Goal: Complete application form

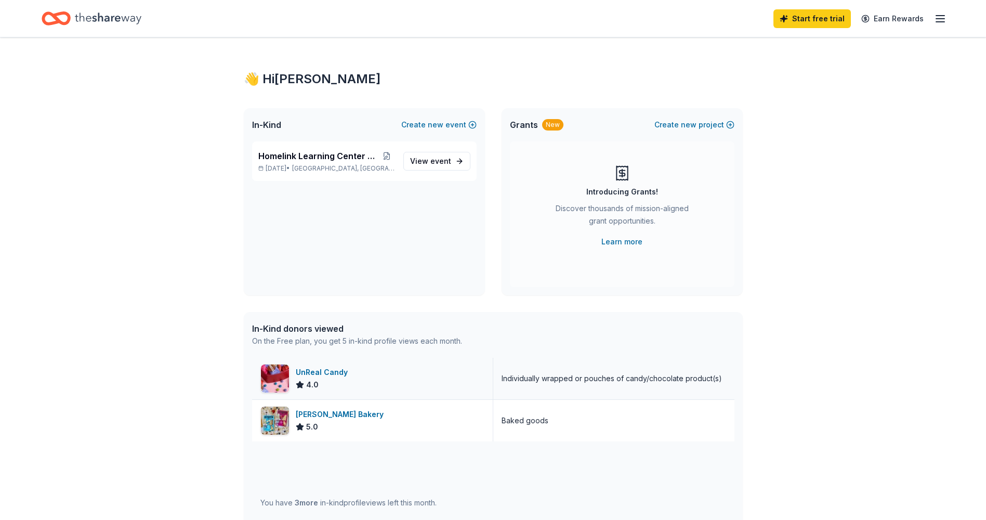
click at [318, 372] on div "UnReal Candy" at bounding box center [324, 372] width 56 height 12
click at [433, 155] on span "View event" at bounding box center [430, 161] width 41 height 12
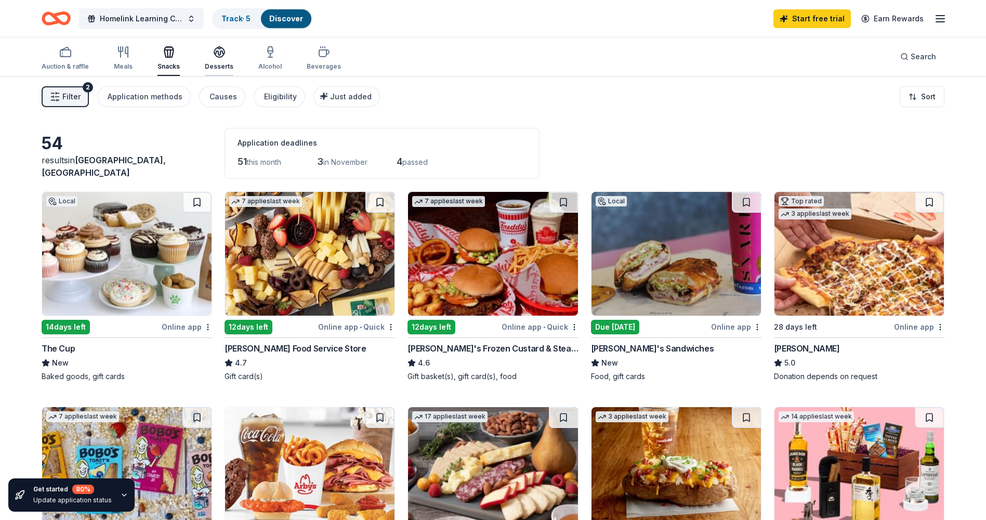
click at [219, 58] on icon "button" at bounding box center [219, 52] width 12 height 12
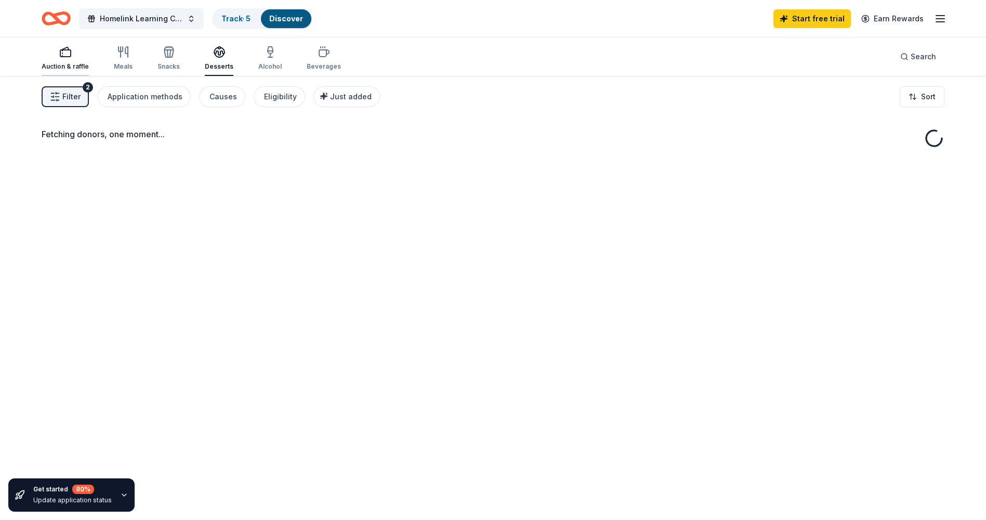
click at [58, 59] on div "Auction & raffle" at bounding box center [65, 58] width 47 height 25
click at [72, 62] on div "Auction & raffle" at bounding box center [65, 58] width 47 height 25
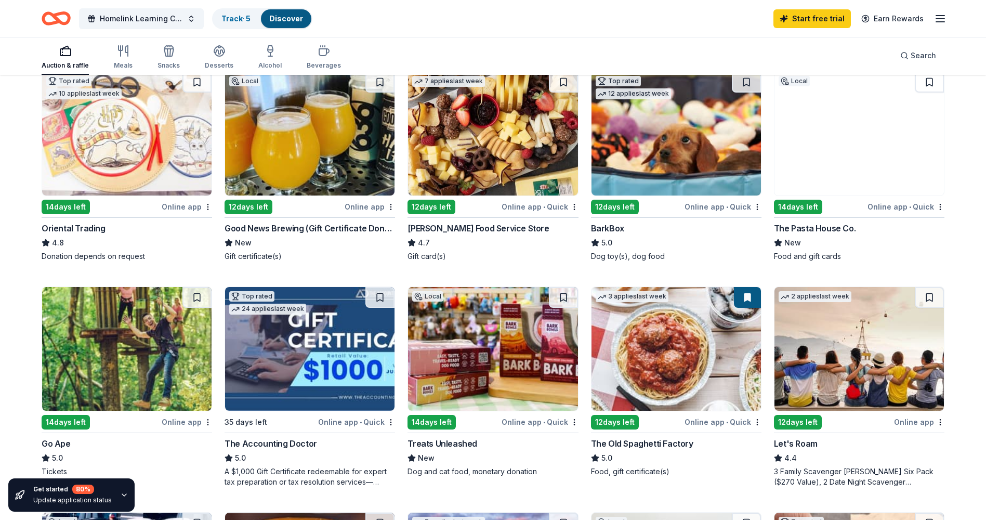
scroll to position [312, 0]
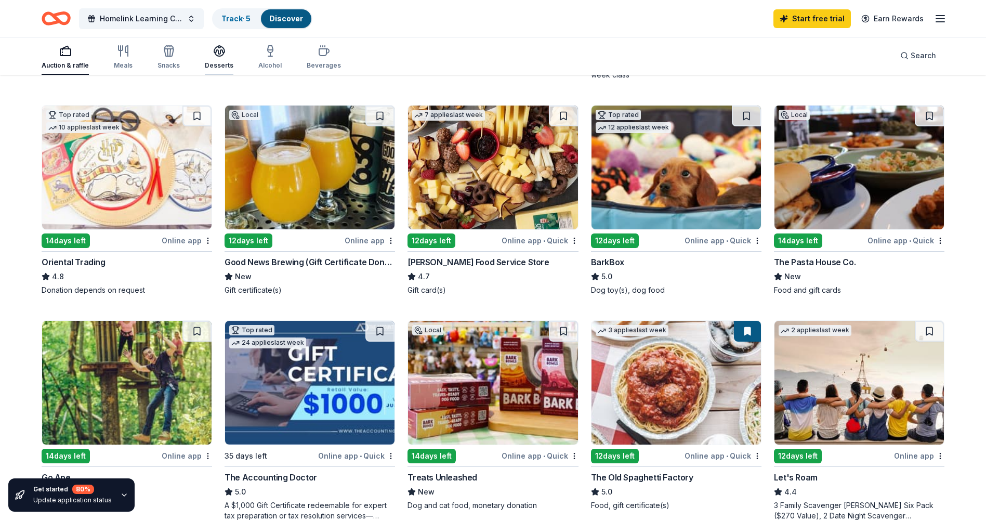
click at [226, 63] on div "Desserts" at bounding box center [219, 65] width 29 height 8
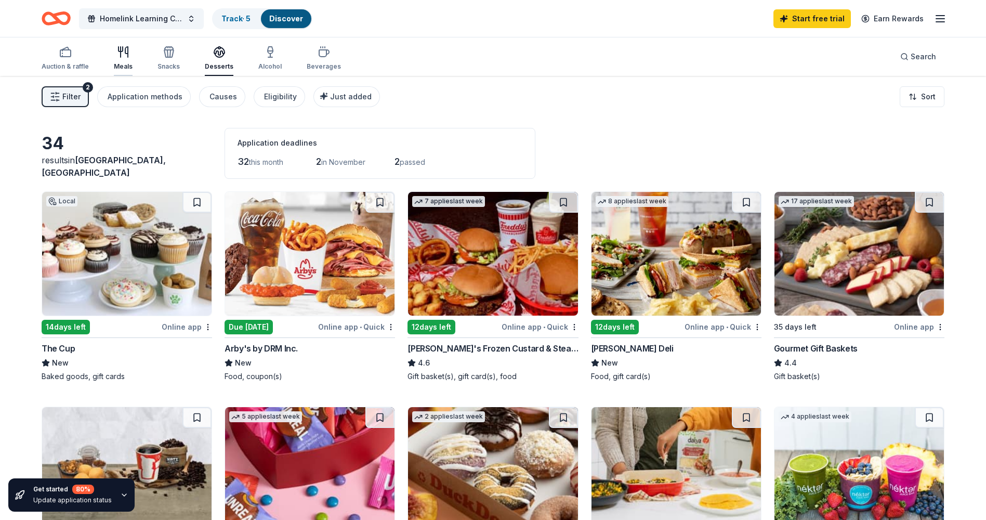
click at [122, 54] on icon "button" at bounding box center [123, 52] width 12 height 12
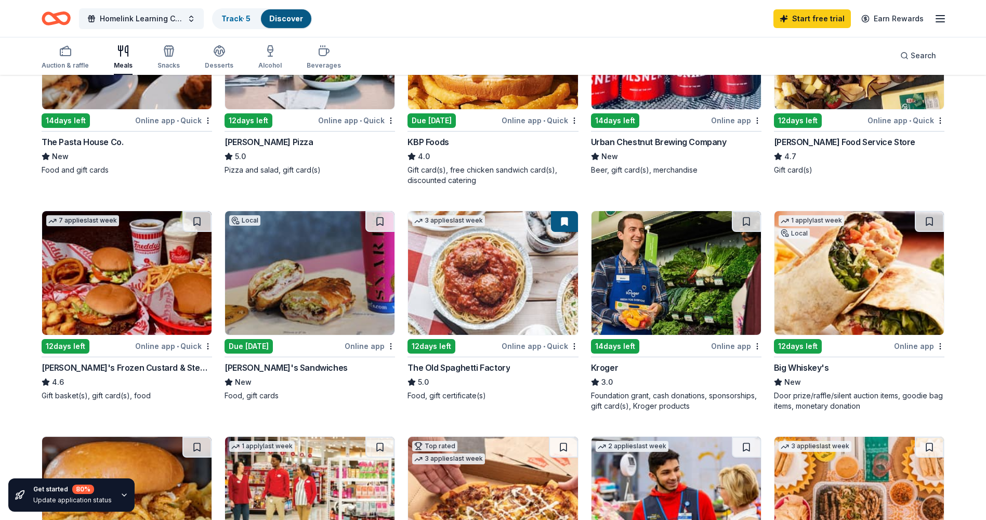
scroll to position [208, 0]
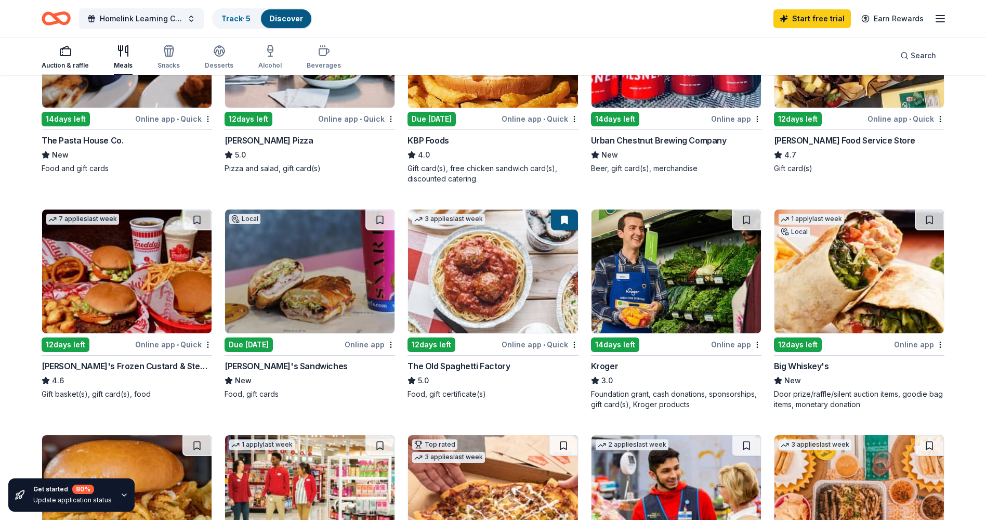
click at [74, 54] on div "button" at bounding box center [65, 51] width 47 height 12
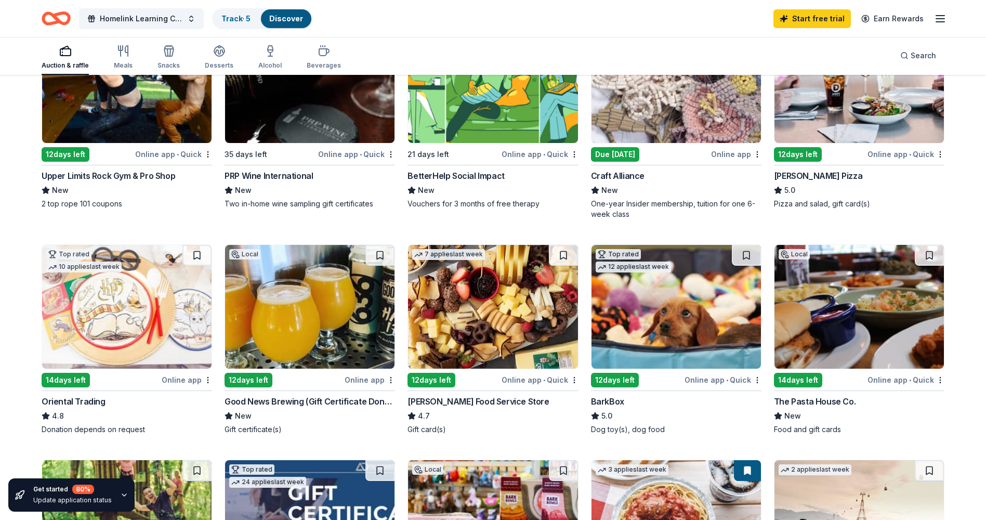
scroll to position [156, 0]
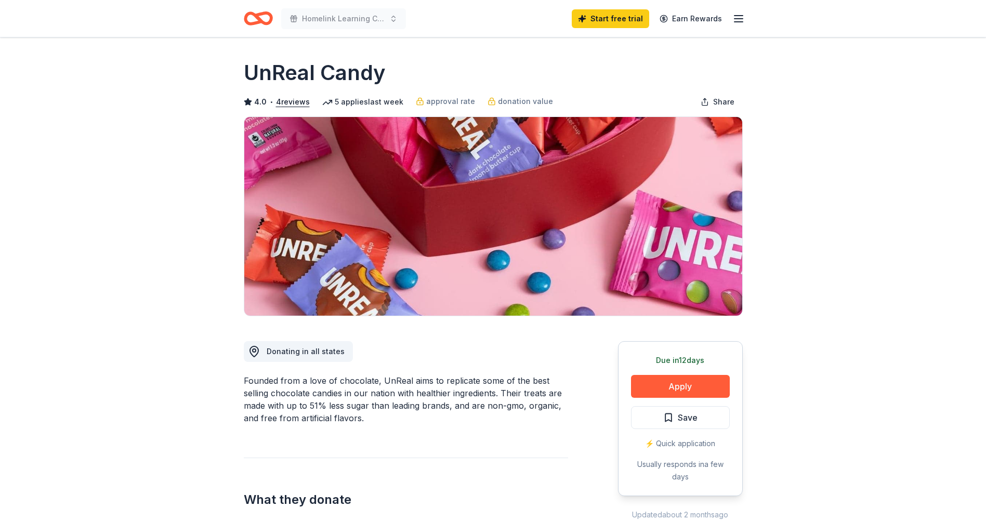
scroll to position [260, 0]
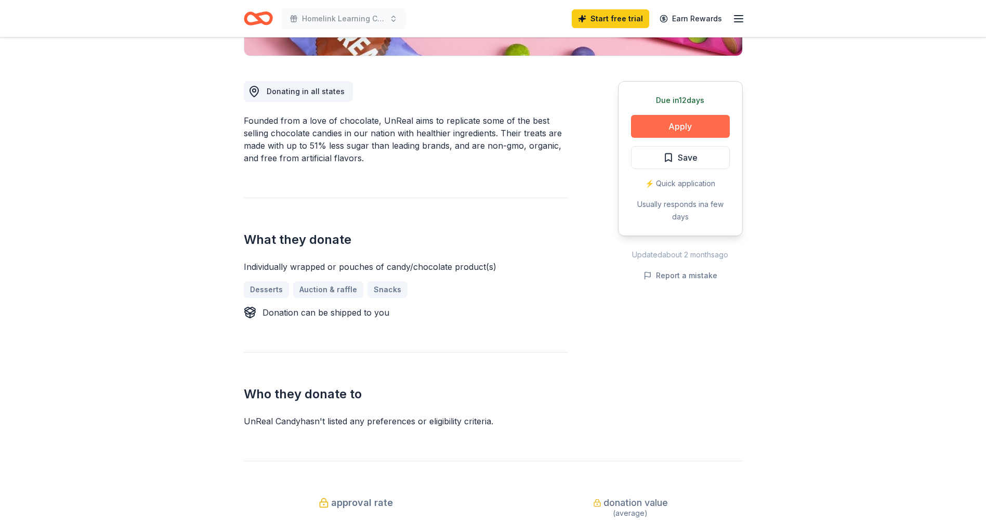
click at [714, 129] on button "Apply" at bounding box center [680, 126] width 99 height 23
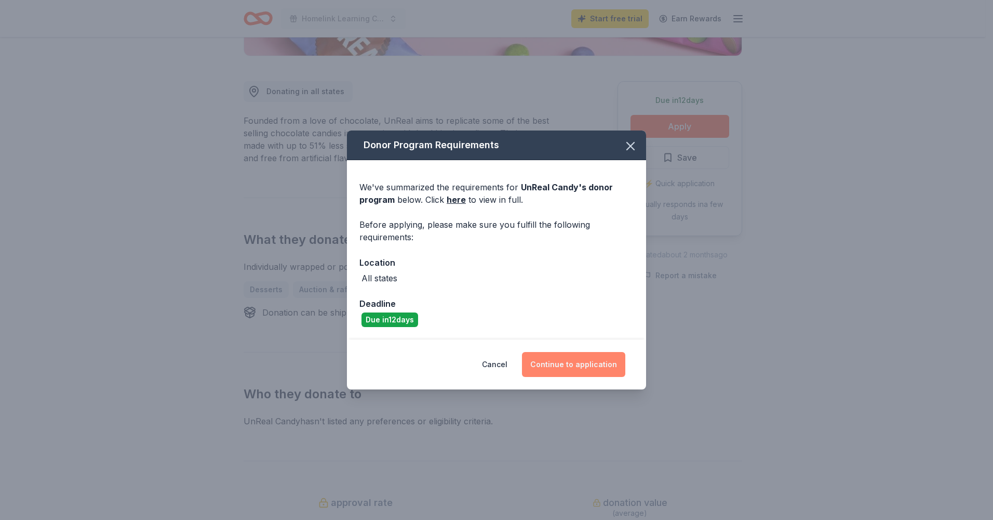
click at [586, 367] on button "Continue to application" at bounding box center [573, 364] width 103 height 25
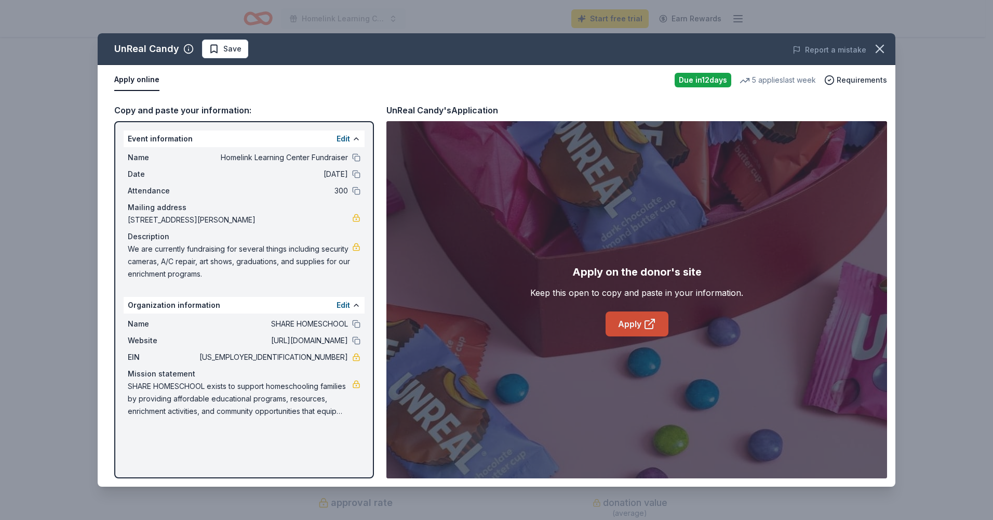
click at [630, 326] on link "Apply" at bounding box center [637, 323] width 63 height 25
click at [884, 43] on icon "button" at bounding box center [880, 49] width 15 height 15
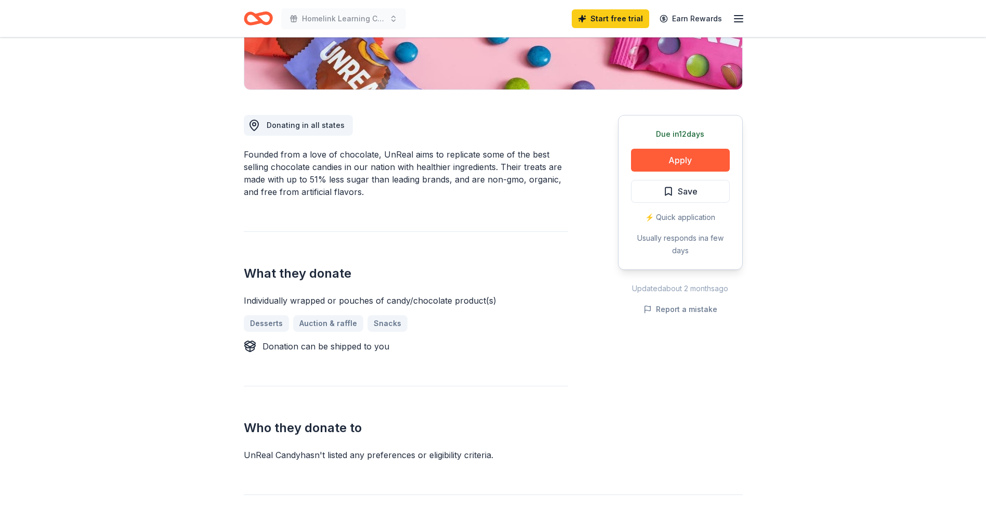
scroll to position [208, 0]
